Goal: Information Seeking & Learning: Learn about a topic

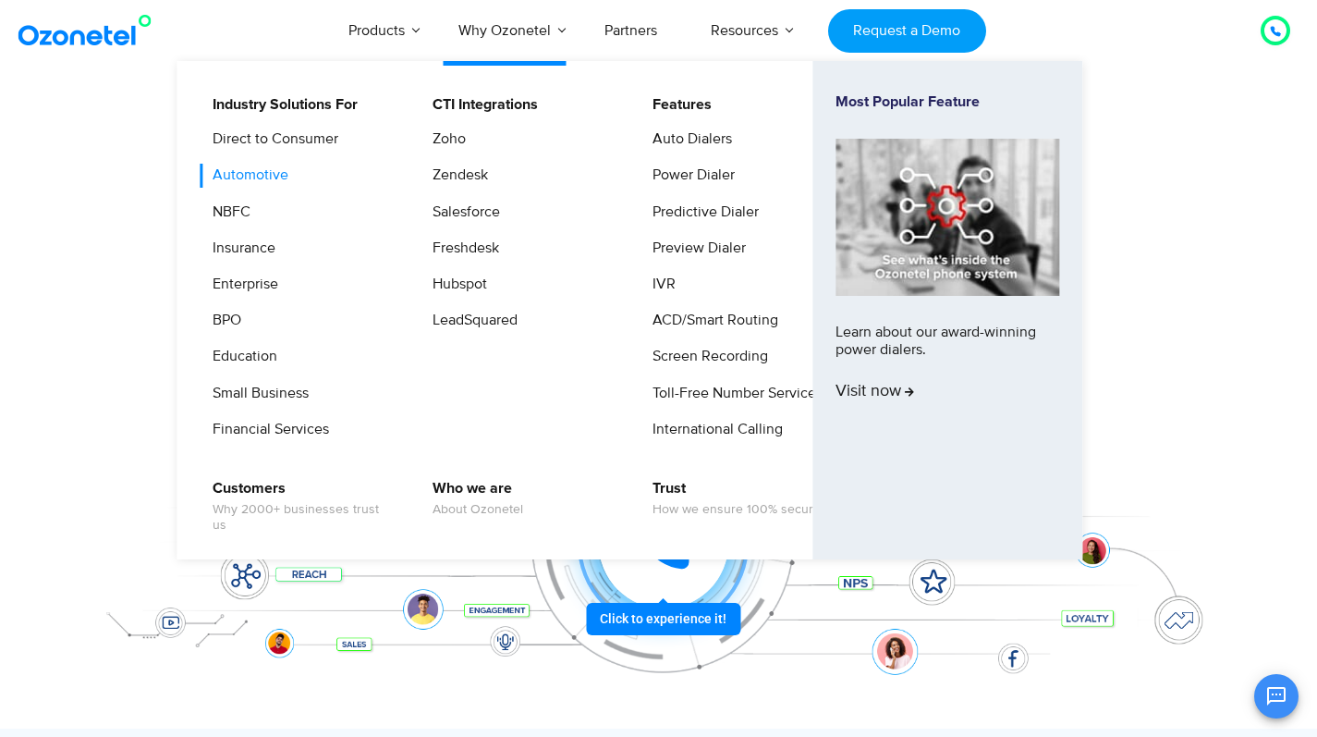
click at [252, 178] on link "Automotive" at bounding box center [246, 175] width 91 height 23
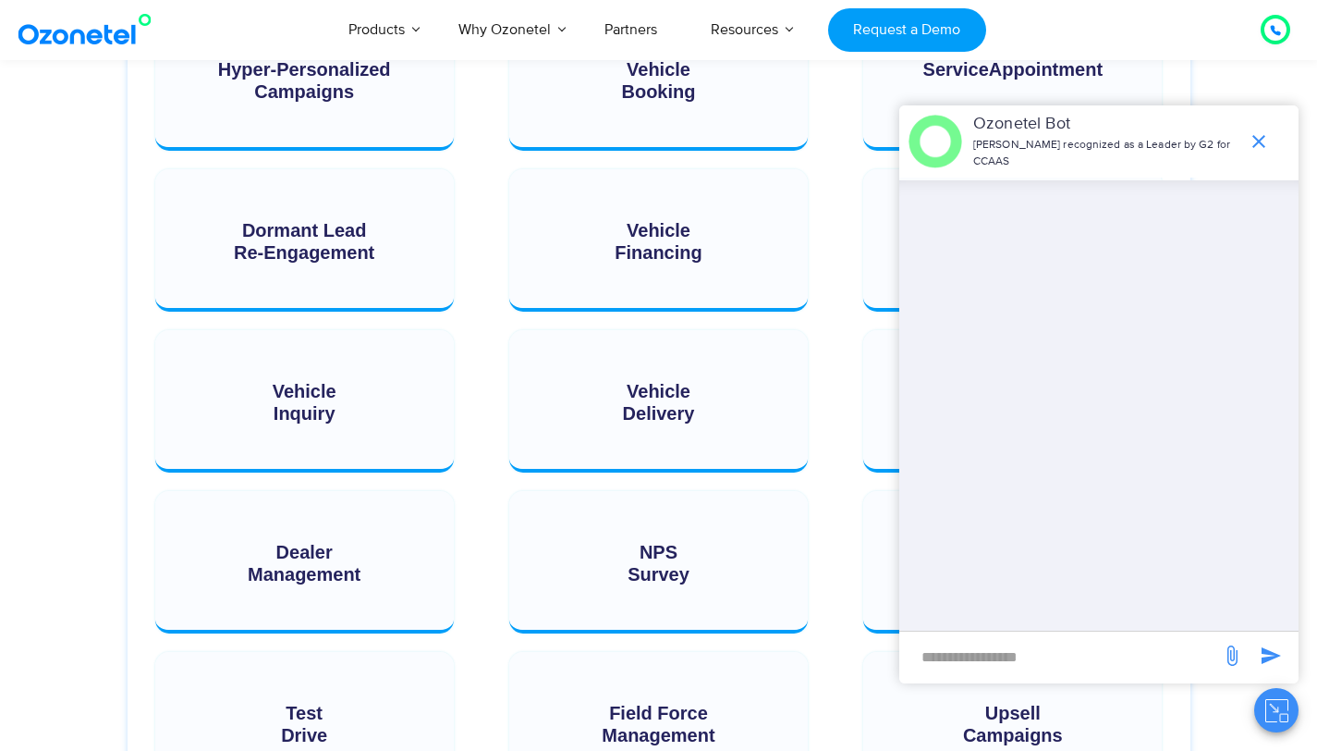
scroll to position [1636, 0]
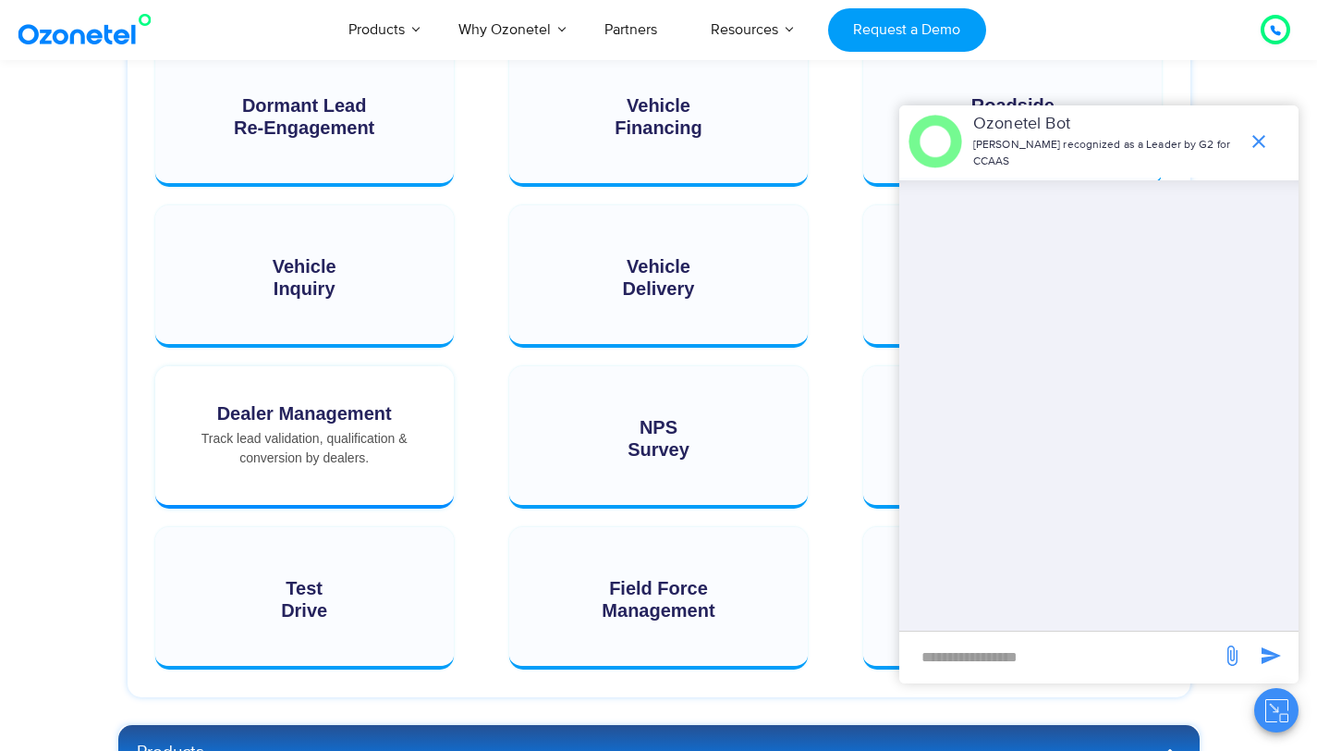
drag, startPoint x: 202, startPoint y: 441, endPoint x: 373, endPoint y: 458, distance: 170.9
click at [373, 458] on div "Track lead validation, qualification & conversion by dealers." at bounding box center [305, 448] width 262 height 39
copy div "Track lead validation, qualification & conversion by dealers."
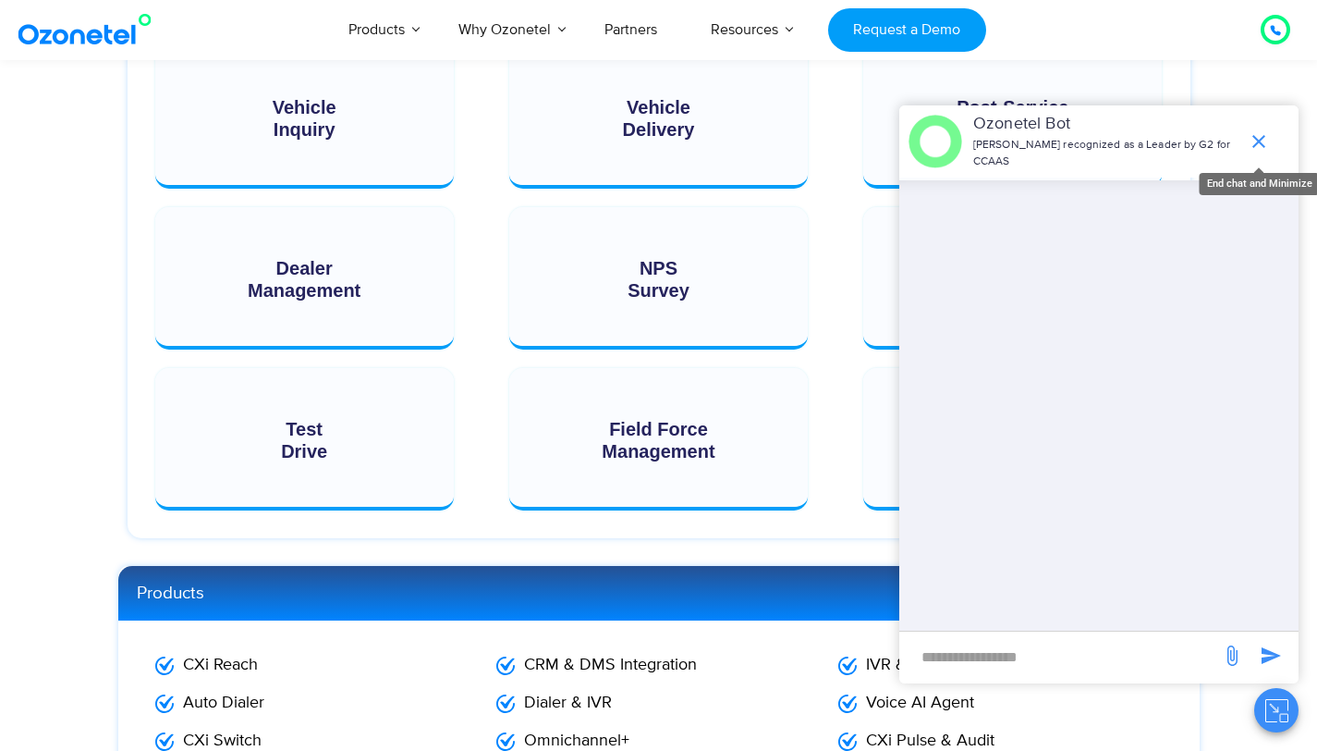
click at [1255, 141] on icon "end chat or minimize" at bounding box center [1259, 141] width 22 height 22
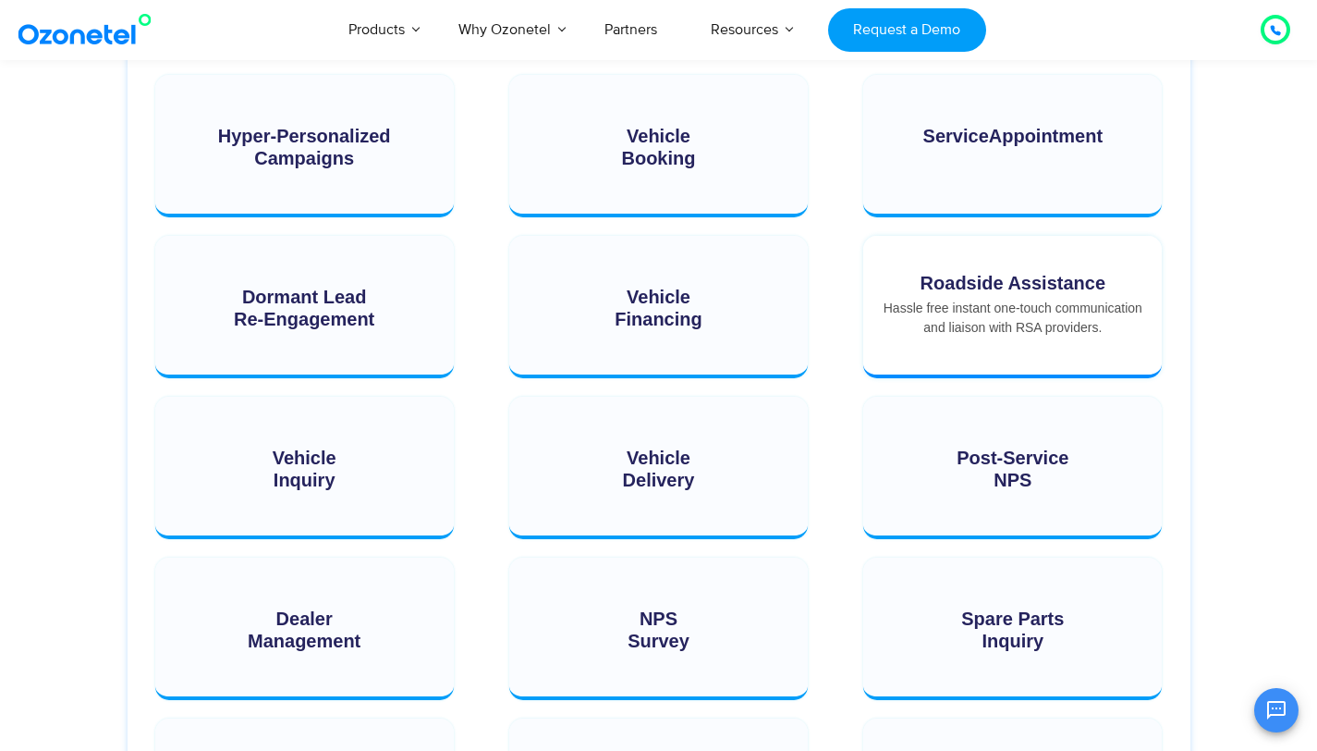
scroll to position [1446, 0]
click at [995, 320] on div "Roadside Assistance Roadside Assistance Hassle free instant one-touch communica…" at bounding box center [1012, 304] width 299 height 139
drag, startPoint x: 885, startPoint y: 307, endPoint x: 1106, endPoint y: 328, distance: 222.9
click at [1106, 328] on div "Hassle free instant one-touch communication and liaison with RSA providers." at bounding box center [1013, 317] width 262 height 39
copy div "Hassle free instant one-touch communication and liaison with RSA providers."
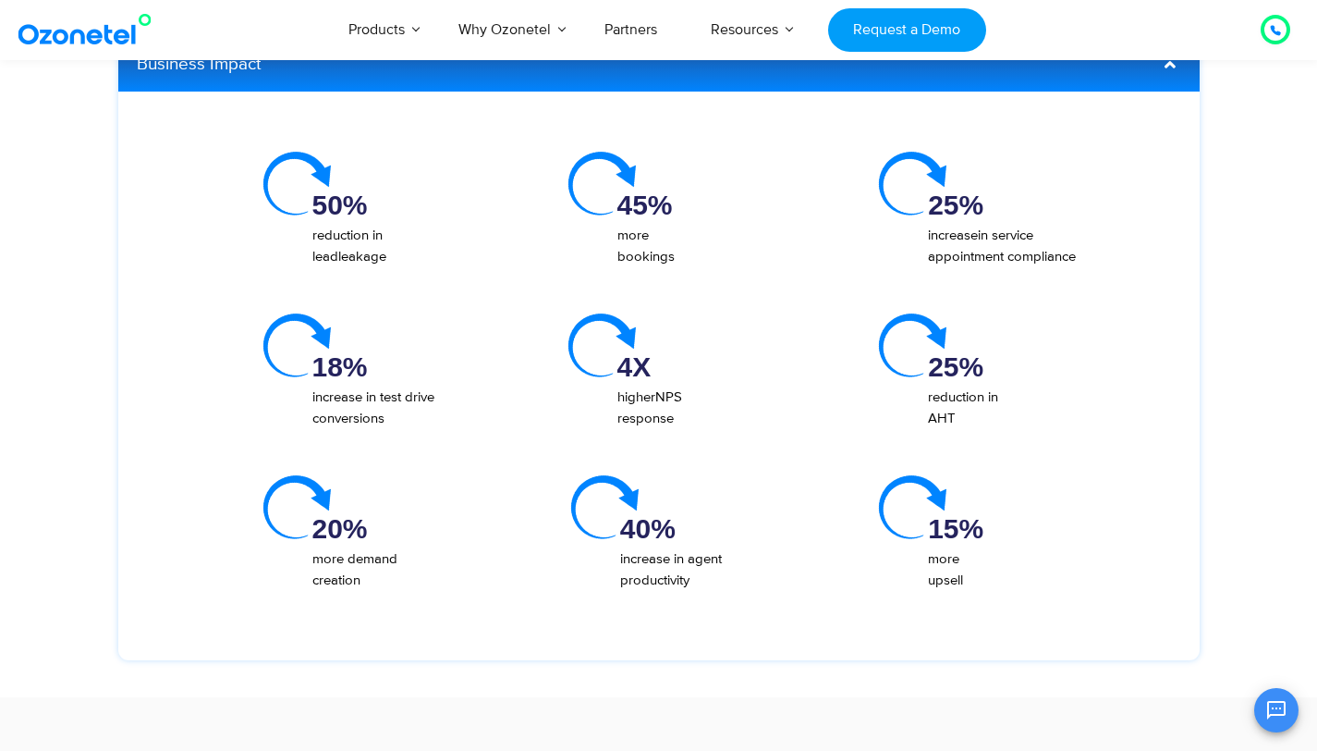
scroll to position [2743, 0]
